Goal: Check status: Check status

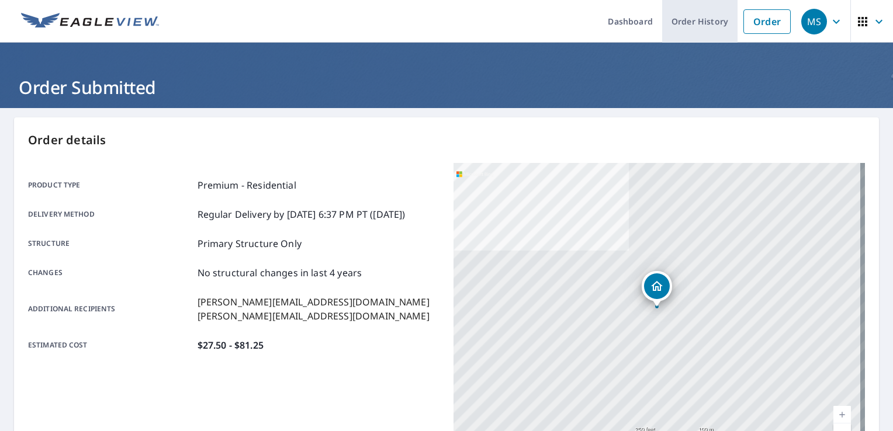
drag, startPoint x: 0, startPoint y: 0, endPoint x: 685, endPoint y: 22, distance: 685.0
click at [685, 22] on link "Order History" at bounding box center [699, 21] width 75 height 43
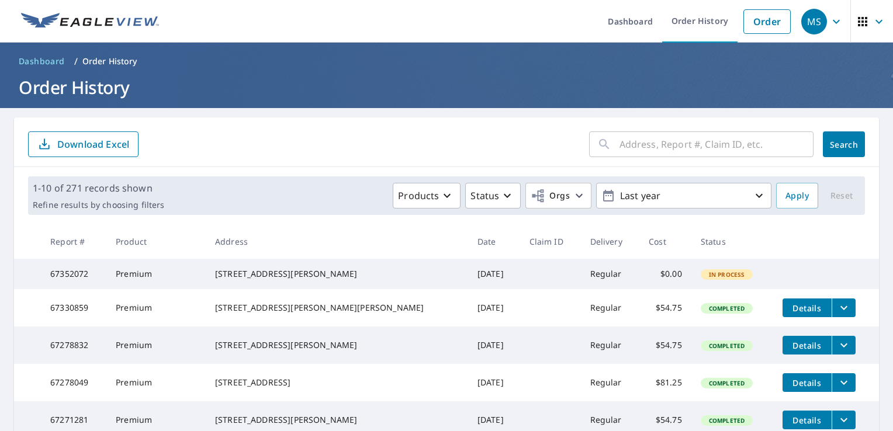
click at [621, 151] on input "text" at bounding box center [716, 144] width 194 height 33
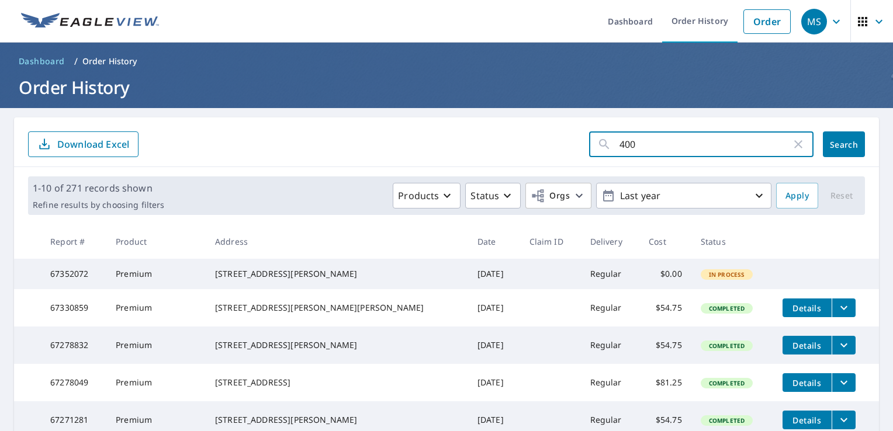
type input "4004"
click at [832, 148] on span "Search" at bounding box center [843, 144] width 23 height 11
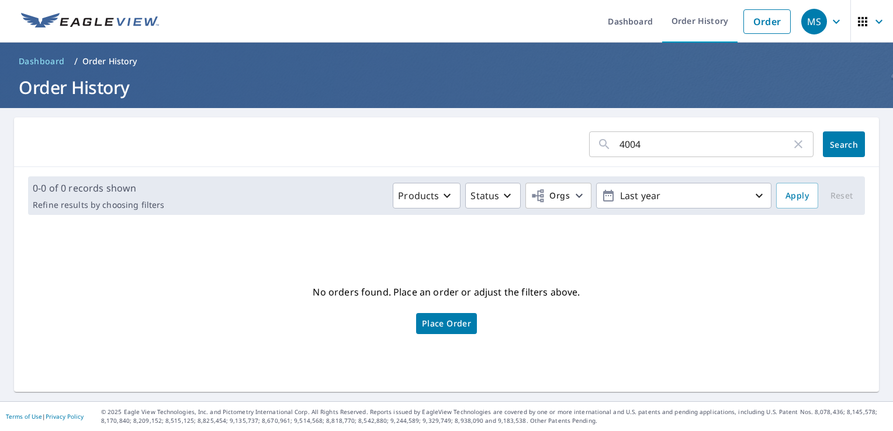
click at [641, 144] on input "4004" at bounding box center [705, 144] width 172 height 33
type input "[PERSON_NAME]"
click at [829, 133] on button "Search" at bounding box center [843, 144] width 42 height 26
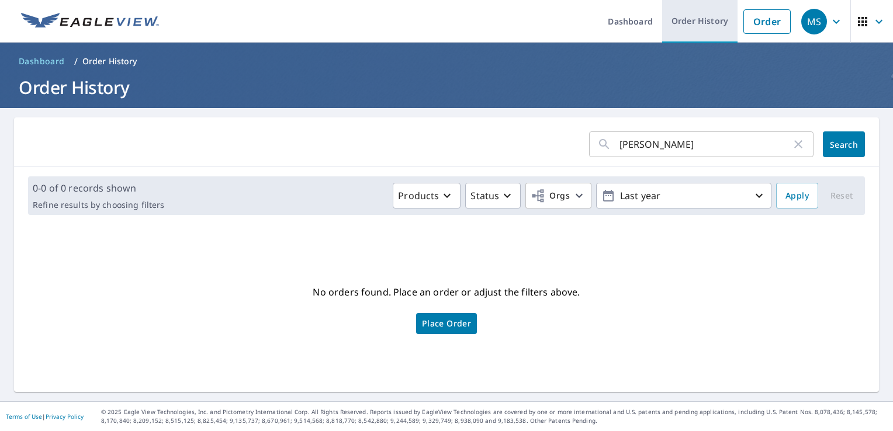
click at [699, 30] on link "Order History" at bounding box center [699, 21] width 75 height 43
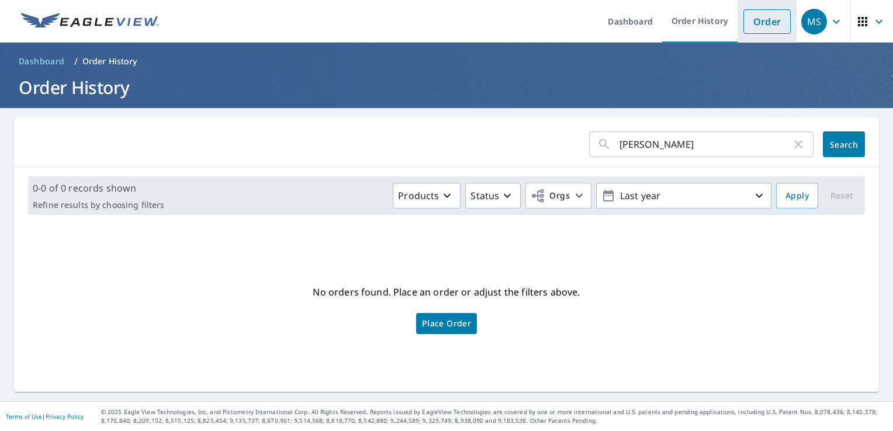
click at [743, 13] on link "Order" at bounding box center [766, 21] width 47 height 25
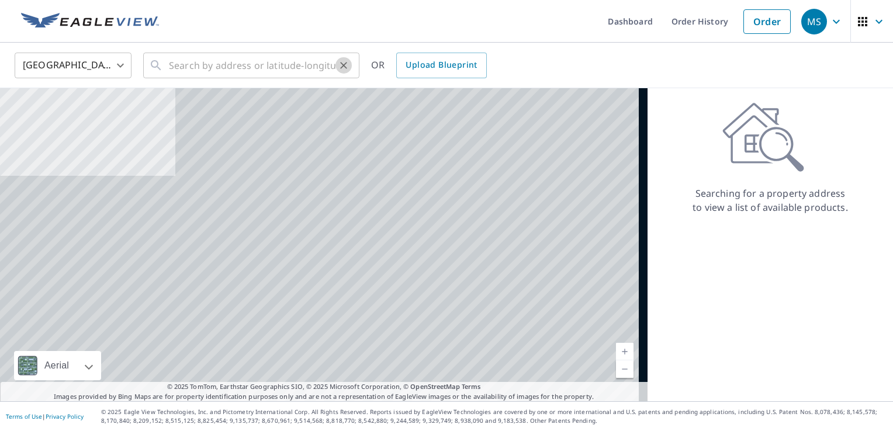
click at [339, 67] on icon "Clear" at bounding box center [344, 66] width 12 height 12
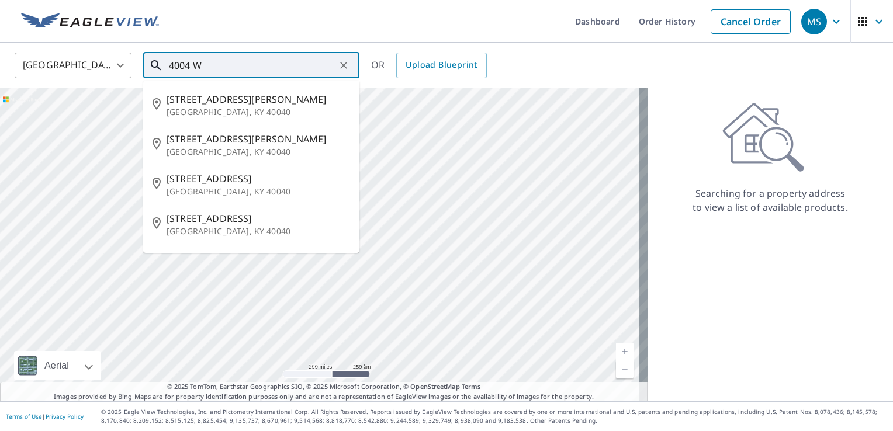
type input "4004 Wa"
click at [341, 68] on icon "Clear" at bounding box center [343, 65] width 7 height 7
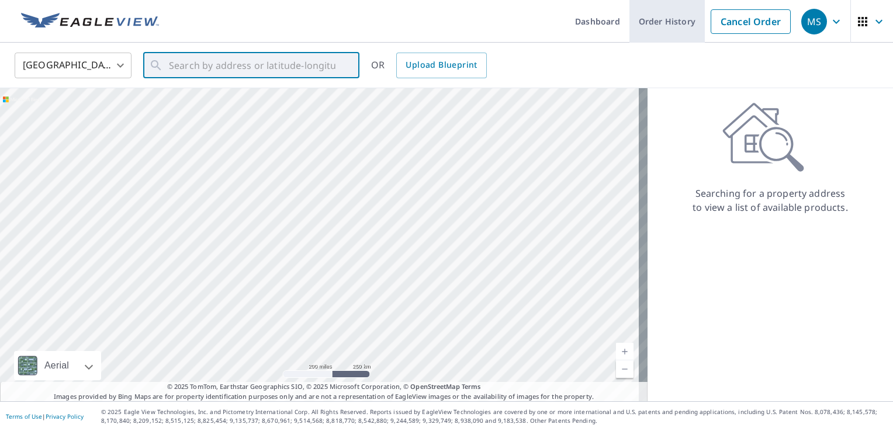
click at [659, 20] on link "Order History" at bounding box center [666, 21] width 75 height 43
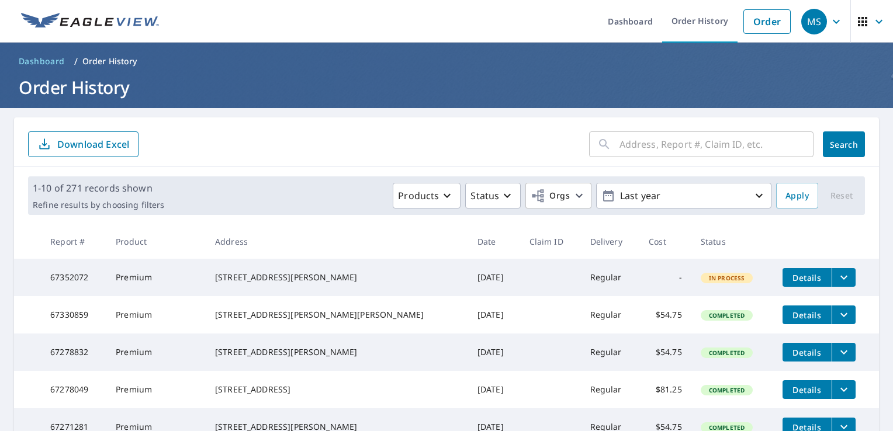
click at [663, 136] on input "text" at bounding box center [716, 144] width 194 height 33
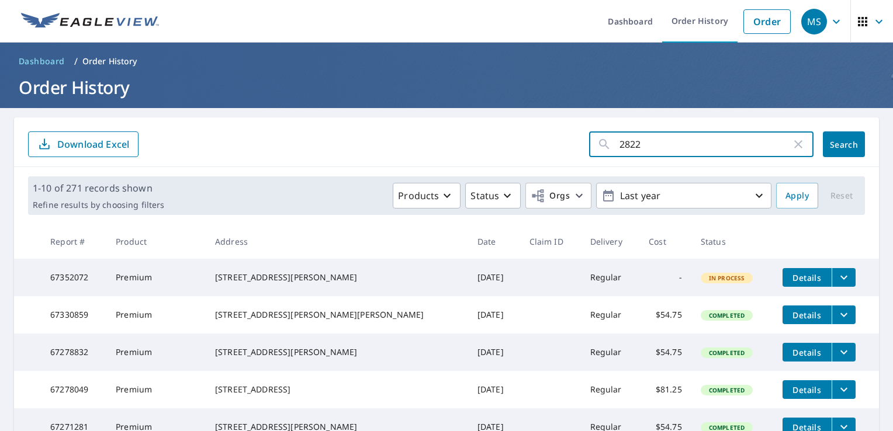
type input "2822"
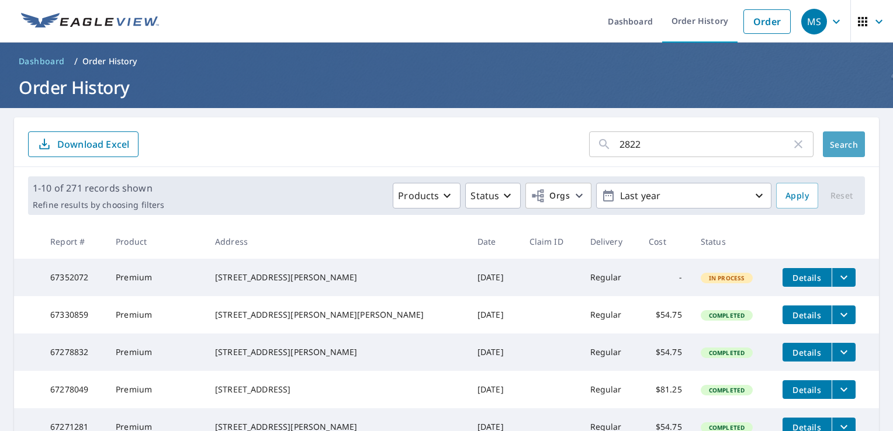
click at [832, 134] on button "Search" at bounding box center [843, 144] width 42 height 26
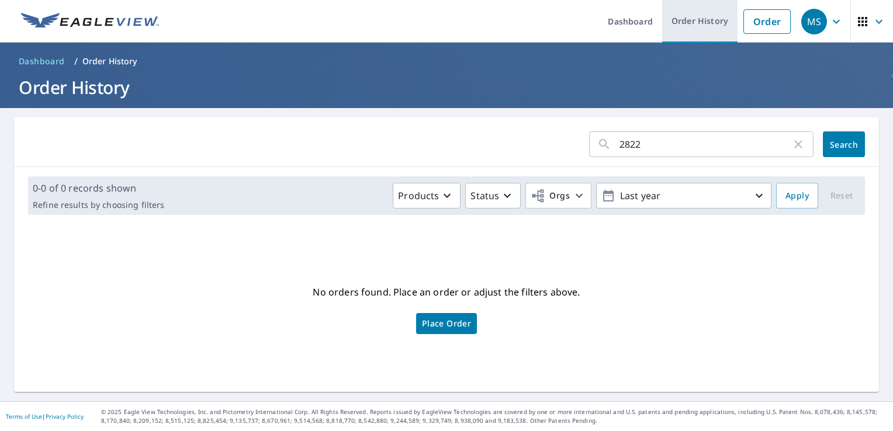
click at [699, 27] on link "Order History" at bounding box center [699, 21] width 75 height 43
click at [699, 26] on link "Order History" at bounding box center [699, 21] width 75 height 43
click at [791, 149] on icon "button" at bounding box center [798, 144] width 14 height 14
click at [679, 25] on link "Order History" at bounding box center [699, 21] width 75 height 43
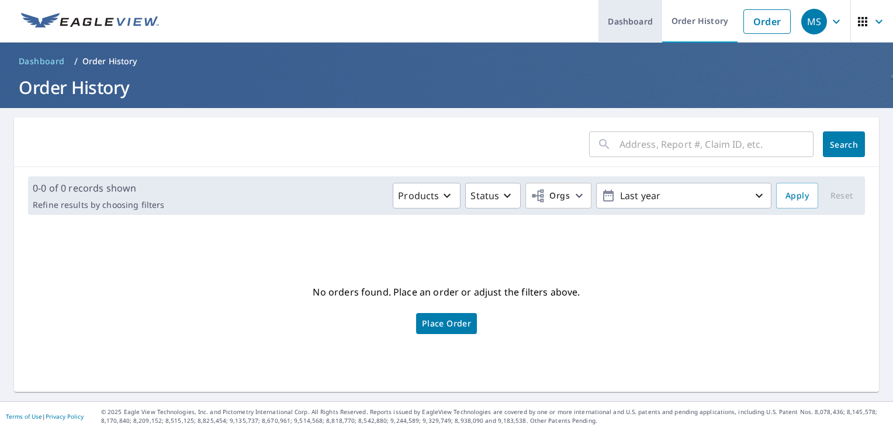
click at [598, 28] on link "Dashboard" at bounding box center [630, 21] width 64 height 43
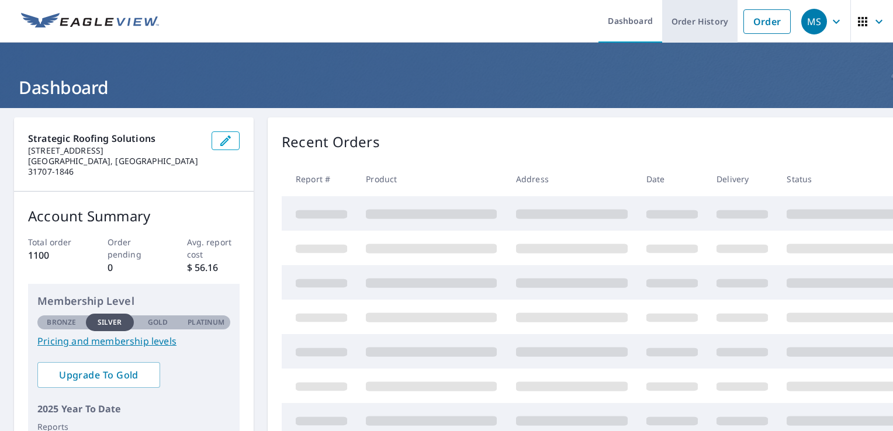
click at [692, 24] on link "Order History" at bounding box center [699, 21] width 75 height 43
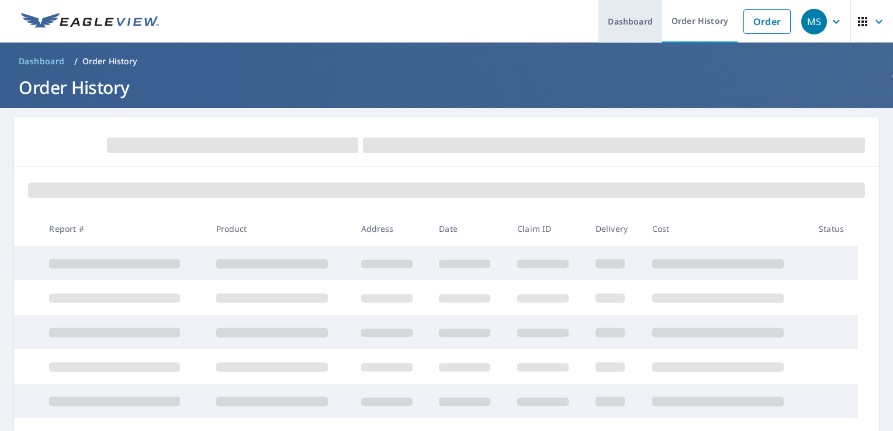
click at [634, 18] on link "Dashboard" at bounding box center [630, 21] width 64 height 43
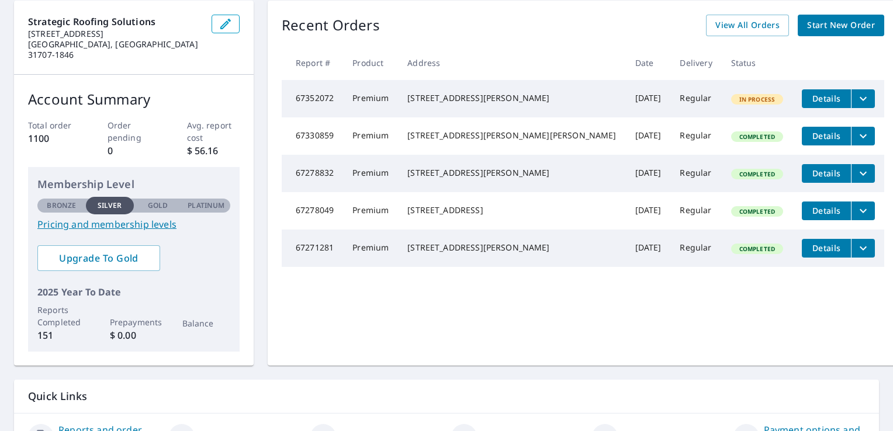
scroll to position [58, 0]
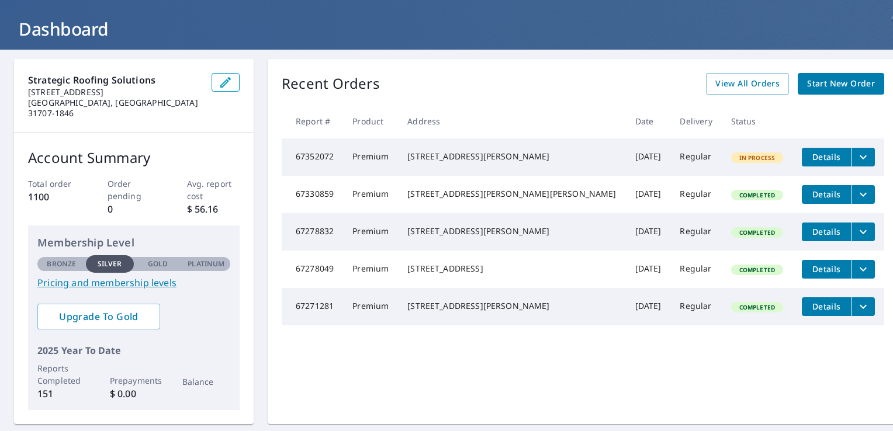
click at [851, 279] on button "filesDropdownBtn-67278049" at bounding box center [863, 269] width 24 height 19
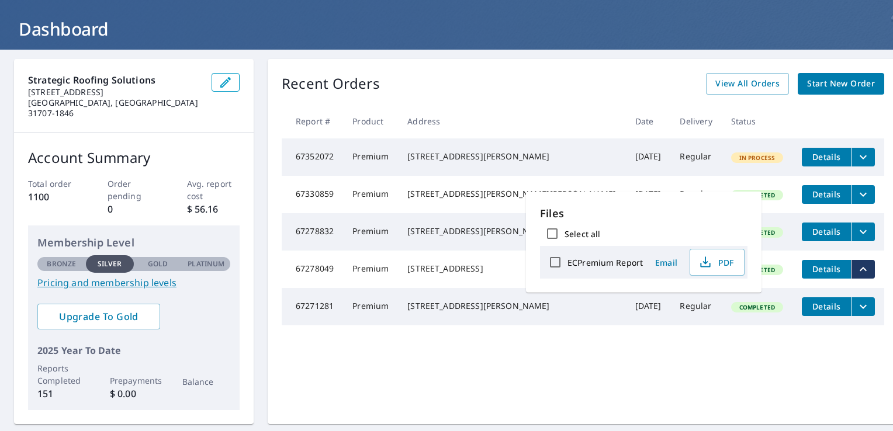
click at [593, 235] on label "Select all" at bounding box center [582, 233] width 36 height 11
click at [564, 235] on input "Select all" at bounding box center [552, 233] width 25 height 25
checkbox input "true"
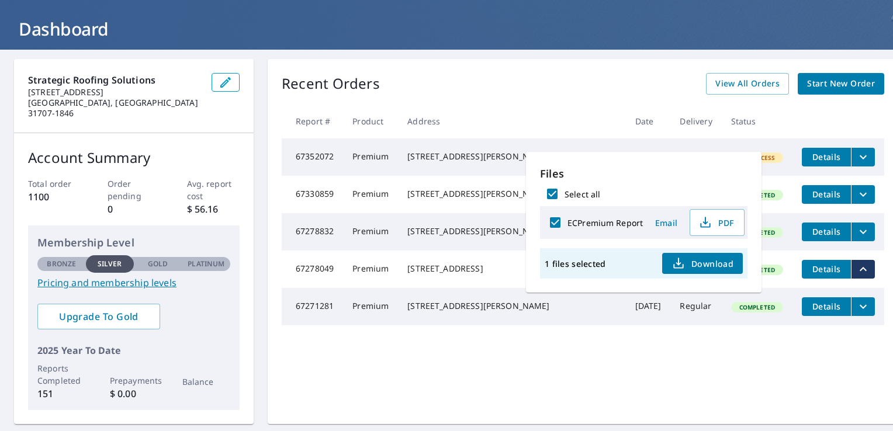
click at [633, 213] on div "ECPremium Report" at bounding box center [593, 222] width 100 height 25
